Goal: Task Accomplishment & Management: Use online tool/utility

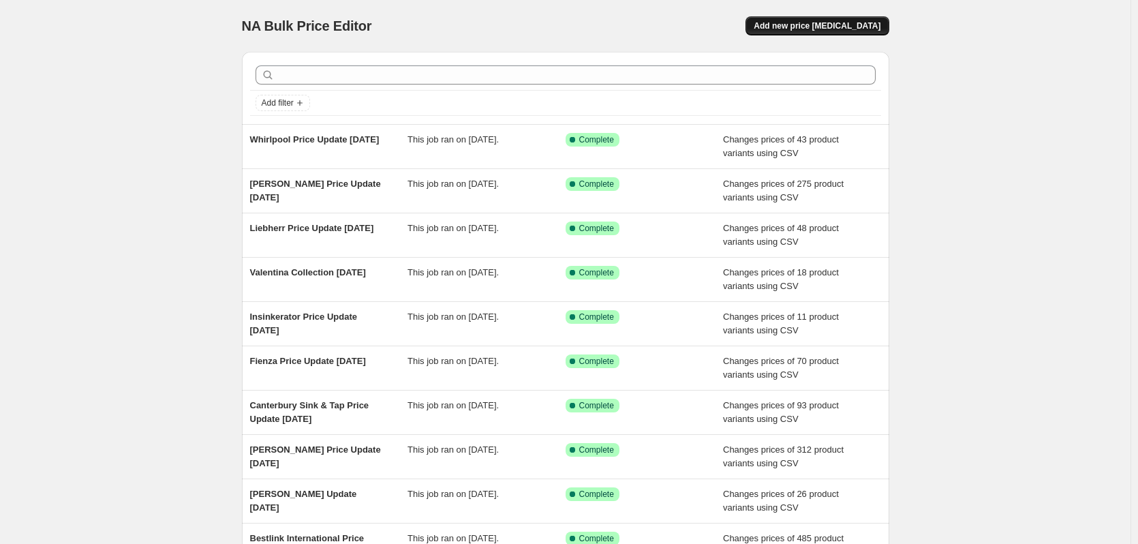
click at [848, 25] on span "Add new price [MEDICAL_DATA]" at bounding box center [817, 25] width 127 height 11
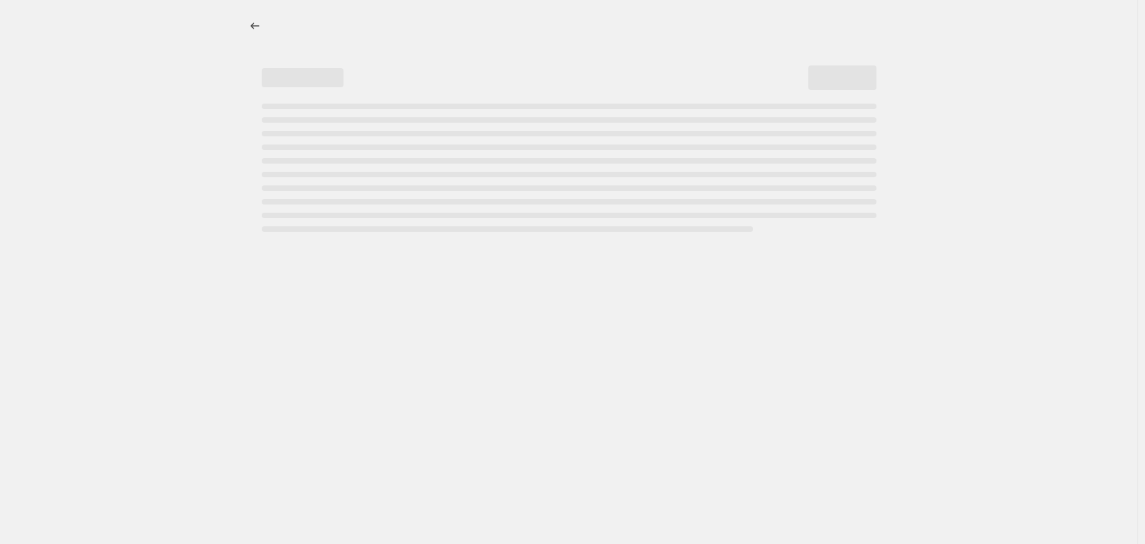
select select "percentage"
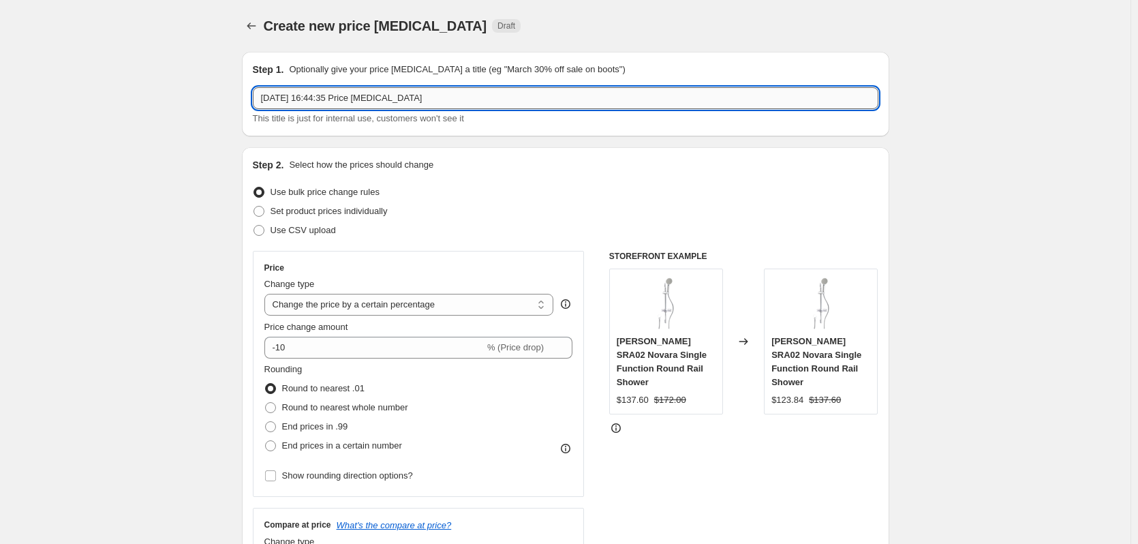
click at [409, 100] on input "29 Sept 2025, 16:44:35 Price change job" at bounding box center [566, 98] width 626 height 22
click at [409, 99] on input "29 Sept 2025, 16:44:35 Price change job" at bounding box center [566, 98] width 626 height 22
type input "Sirius Update 29/09/2025"
click at [292, 237] on label "Use CSV upload" at bounding box center [294, 230] width 83 height 19
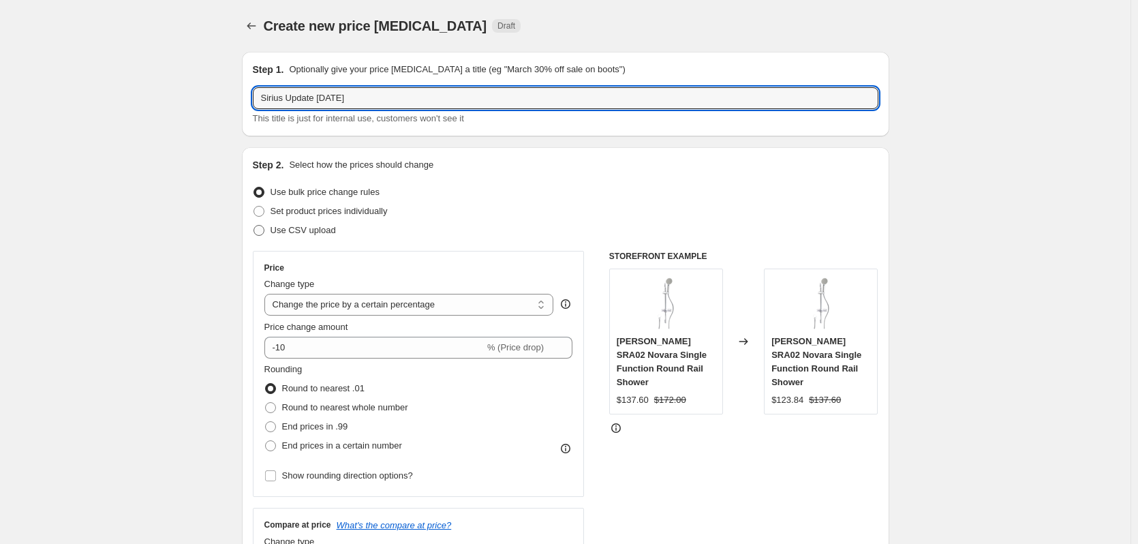
click at [254, 226] on input "Use CSV upload" at bounding box center [254, 225] width 1 height 1
radio input "true"
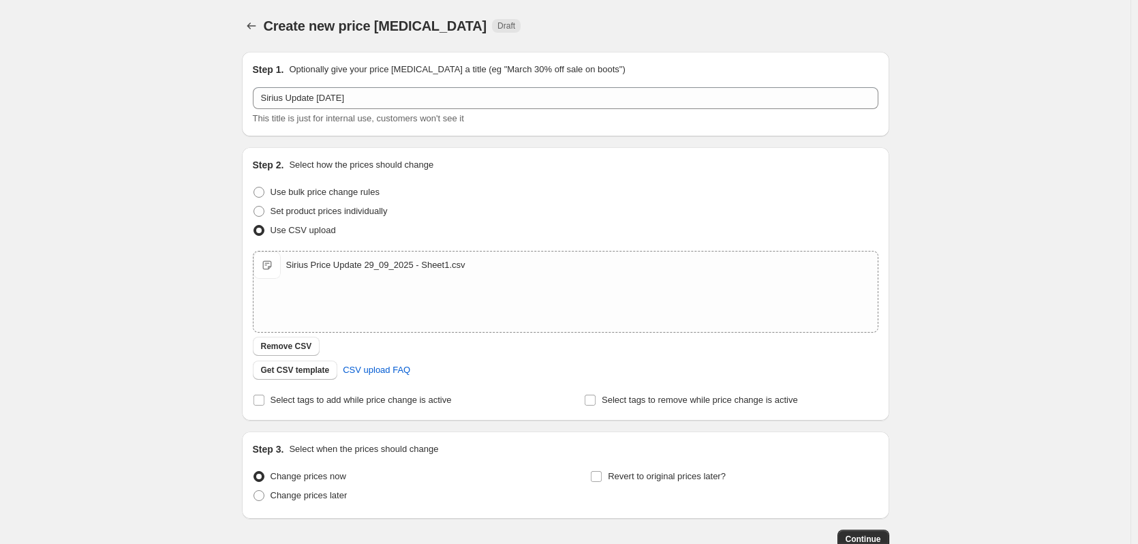
scroll to position [88, 0]
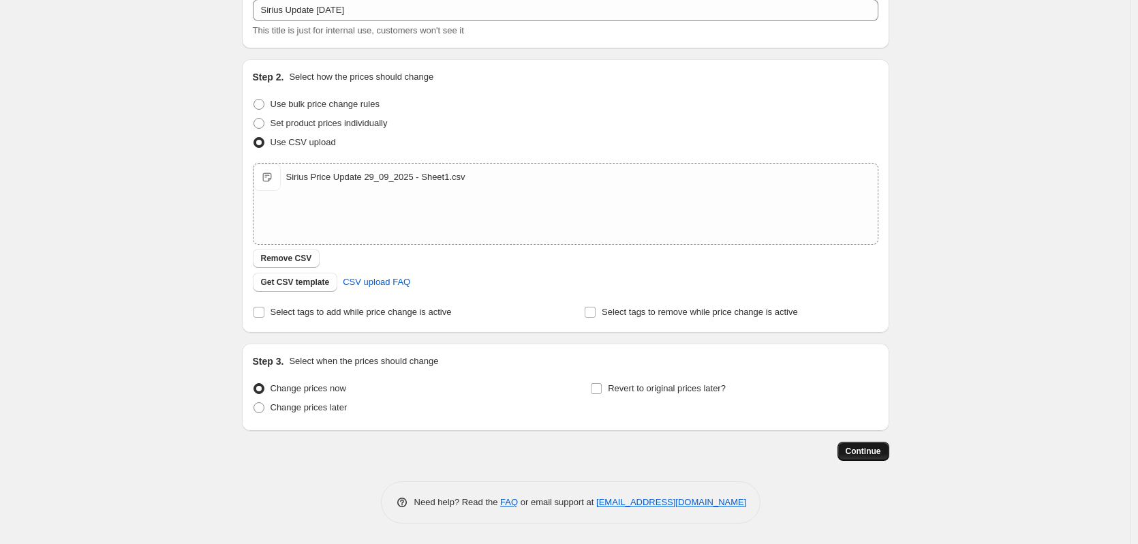
click at [881, 455] on span "Continue" at bounding box center [863, 451] width 35 height 11
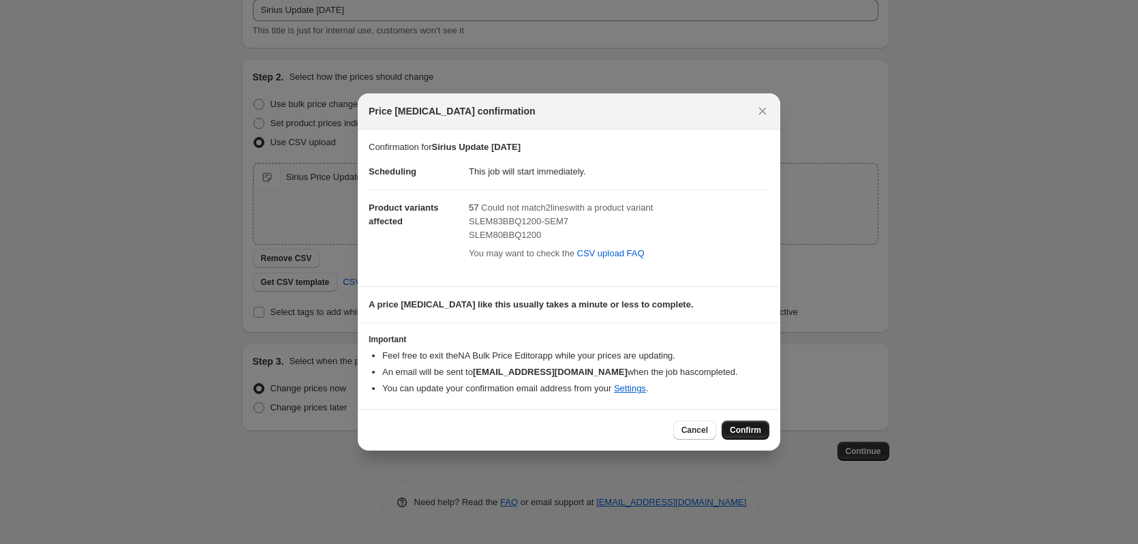
click at [742, 429] on span "Confirm" at bounding box center [745, 430] width 31 height 11
